Goal: Transaction & Acquisition: Purchase product/service

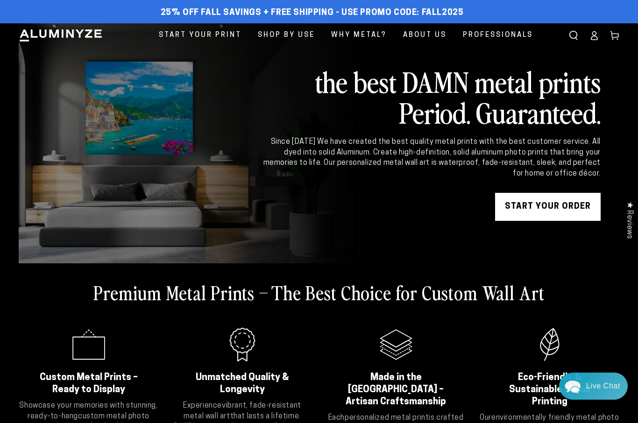
click at [592, 42] on link "Log in" at bounding box center [594, 35] width 21 height 21
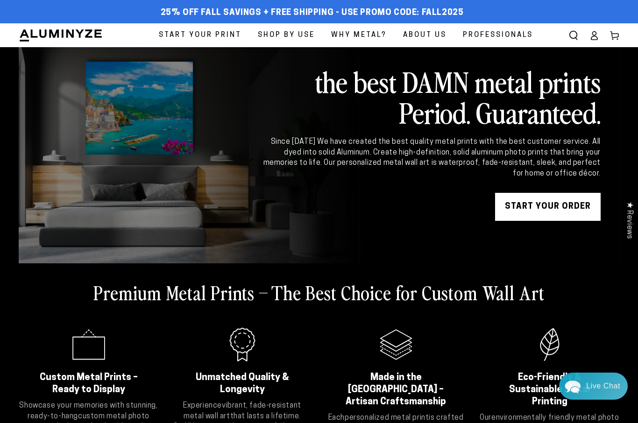
click at [526, 36] on span "Professionals" at bounding box center [498, 35] width 70 height 13
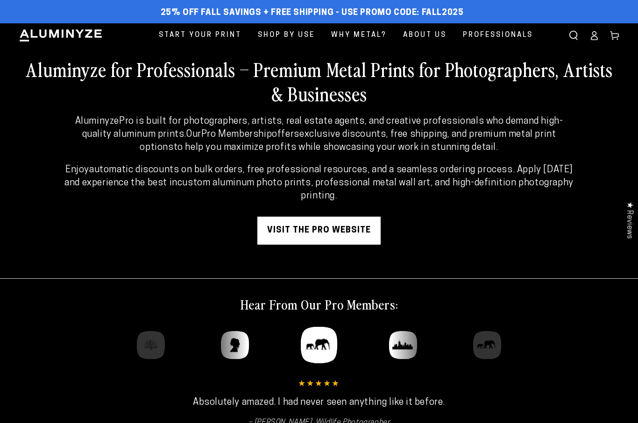
click at [361, 222] on link "visit the pro website" at bounding box center [318, 231] width 123 height 28
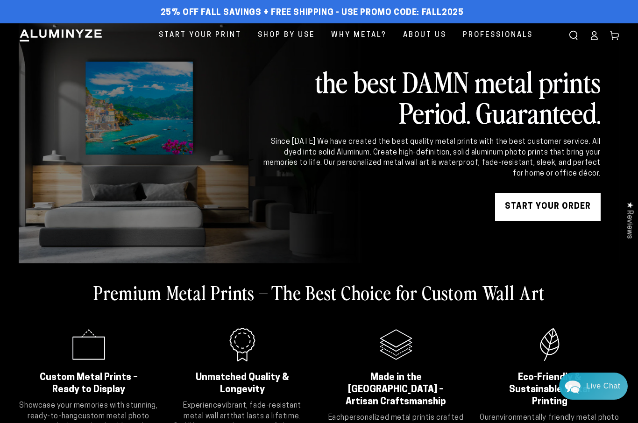
click at [591, 35] on icon at bounding box center [594, 35] width 9 height 9
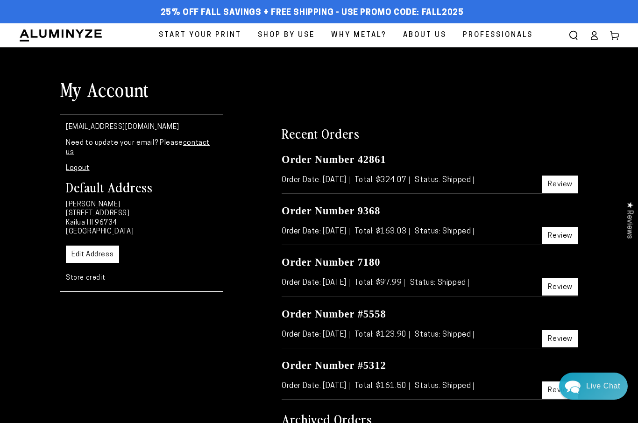
click at [557, 187] on link "Review" at bounding box center [560, 184] width 36 height 17
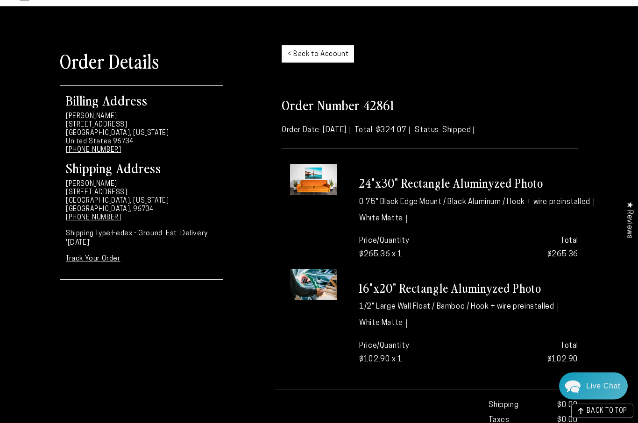
scroll to position [24, 0]
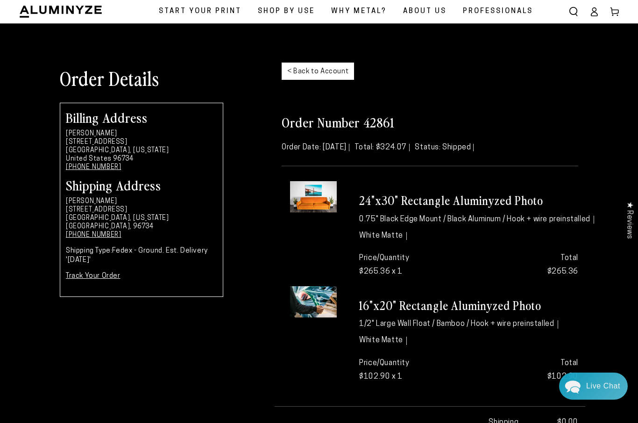
click at [326, 70] on link "< Back to Account" at bounding box center [318, 71] width 72 height 17
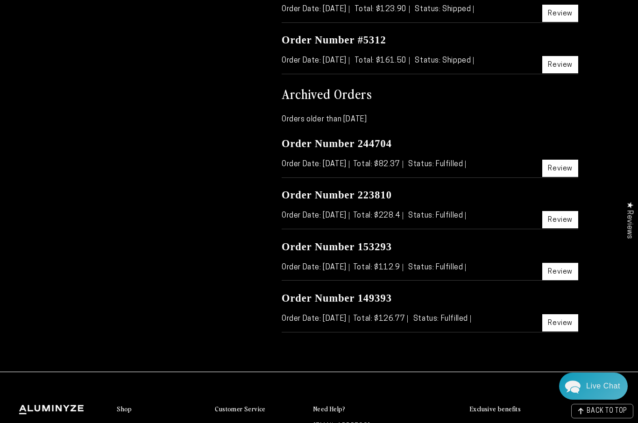
scroll to position [329, 0]
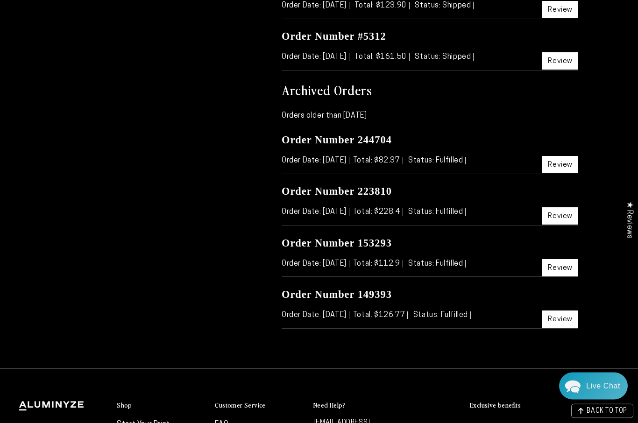
click at [570, 217] on link "Review" at bounding box center [560, 216] width 36 height 17
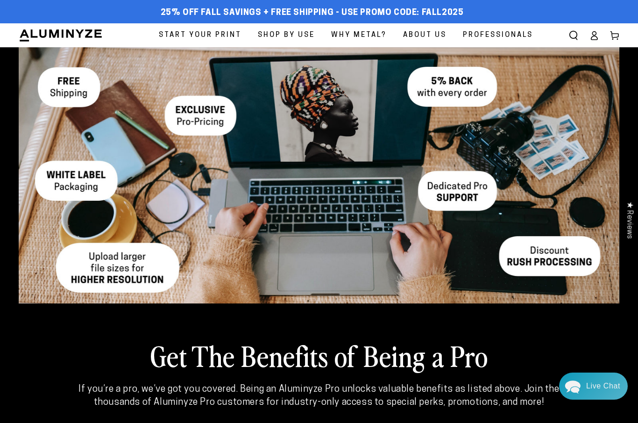
click at [207, 42] on link "Start Your Print" at bounding box center [200, 35] width 97 height 24
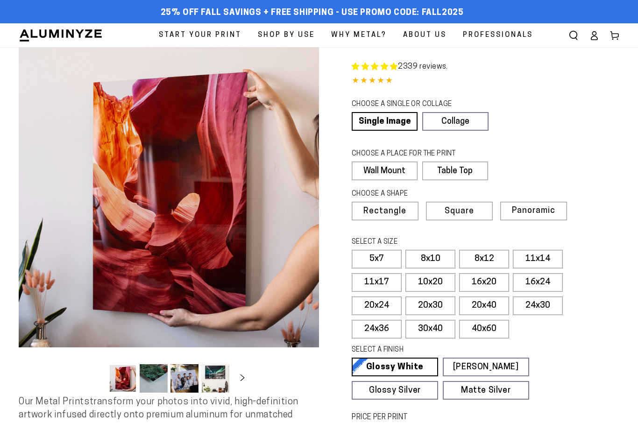
select select "**********"
click at [491, 306] on label "20x40" at bounding box center [484, 306] width 50 height 19
click at [436, 330] on label "30x40" at bounding box center [431, 329] width 50 height 19
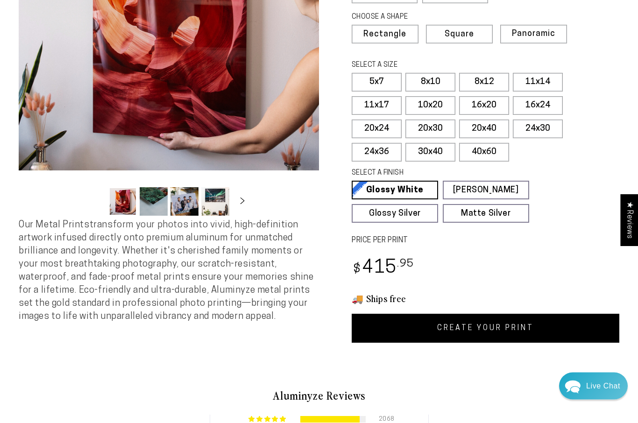
scroll to position [178, 0]
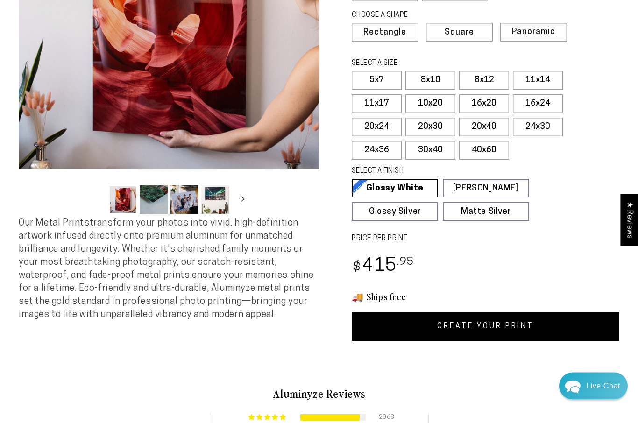
click at [492, 323] on link "CREATE YOUR PRINT" at bounding box center [486, 327] width 268 height 29
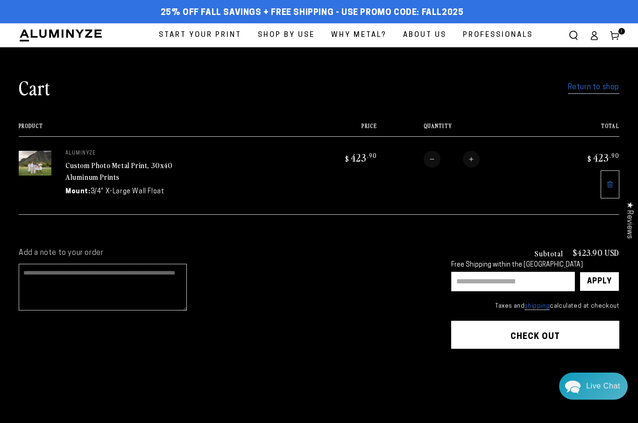
click at [138, 266] on textarea "Add a note to your order" at bounding box center [103, 287] width 168 height 47
type textarea "*"
type textarea "**********"
click at [548, 285] on input "text" at bounding box center [513, 282] width 124 height 20
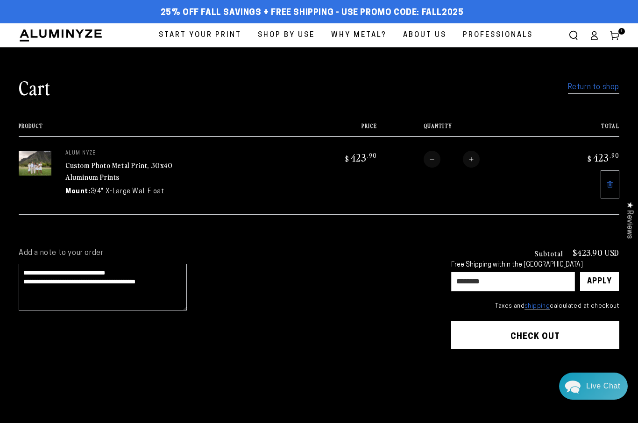
type input "********"
click at [602, 281] on div "Apply" at bounding box center [599, 281] width 25 height 19
